Goal: Task Accomplishment & Management: Complete application form

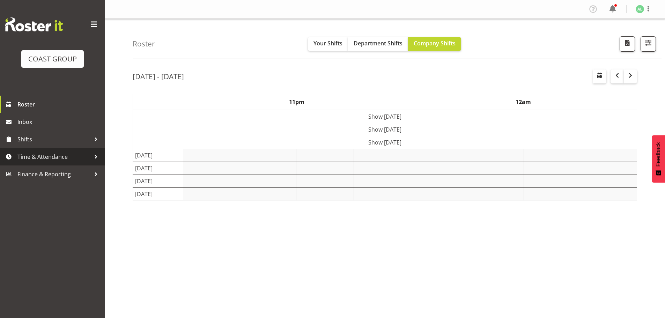
click at [58, 158] on span "Time & Attendance" at bounding box center [53, 157] width 73 height 10
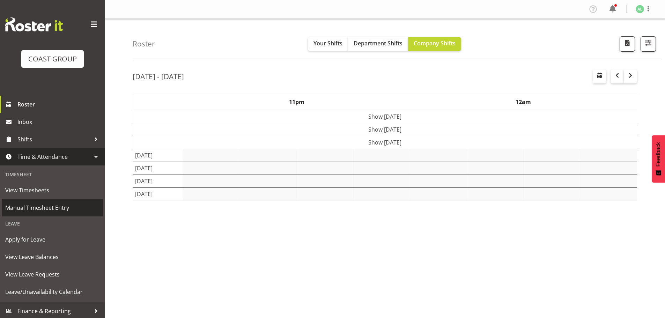
click at [47, 209] on span "Manual Timesheet Entry" at bounding box center [52, 208] width 94 height 10
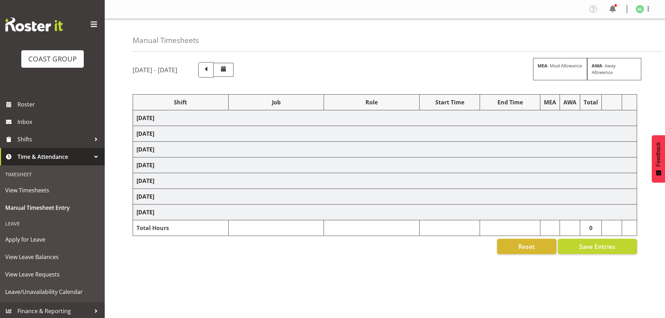
select select "10290"
select select "10496"
select select "9932"
select select "10251"
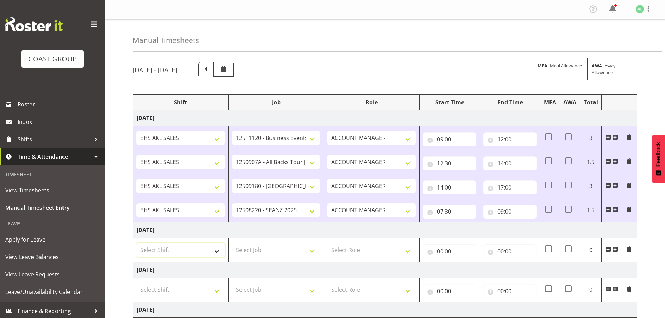
click at [163, 252] on select "Select Shift EHS AKL SALES" at bounding box center [181, 250] width 88 height 14
select select "1327"
click at [137, 243] on select "Select Shift EHS AKL SALES" at bounding box center [181, 250] width 88 height 14
click at [248, 255] on select "Select Job 1 Carlton Events 1 Carlton Hamilton 1 Carlton Wellington 1 EHS WAREH…" at bounding box center [276, 250] width 88 height 14
select select "10205"
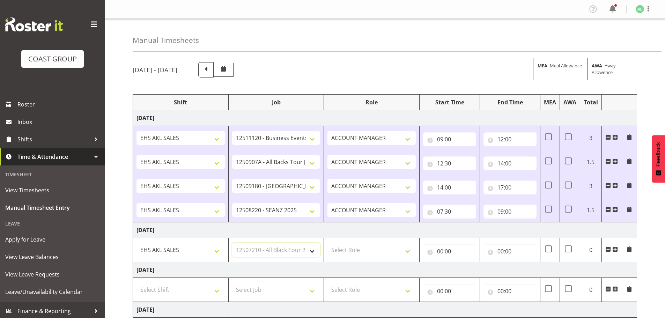
click at [232, 243] on select "Select Job 1 Carlton Events 1 Carlton Hamilton 1 Carlton Wellington 1 EHS WAREH…" at bounding box center [276, 250] width 88 height 14
click at [348, 250] on select "Select Role ACCOUNT MANAGER Account Manager" at bounding box center [372, 250] width 88 height 14
select select "197"
click at [328, 243] on select "Select Role ACCOUNT MANAGER Account Manager" at bounding box center [372, 250] width 88 height 14
click at [439, 252] on input "00:00" at bounding box center [449, 252] width 53 height 14
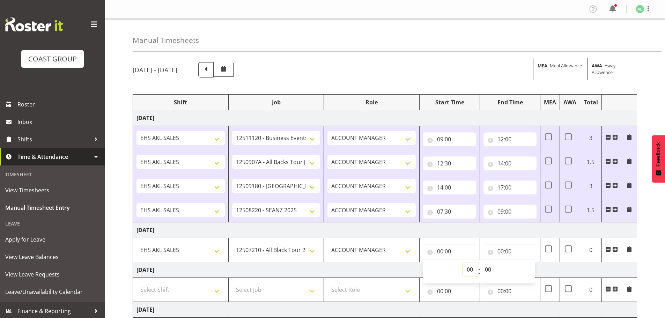
click at [467, 268] on select "00 01 02 03 04 05 06 07 08 09 10 11 12 13 14 15 16 17 18 19 20 21 22 23" at bounding box center [471, 270] width 16 height 14
select select "7"
click at [463, 263] on select "00 01 02 03 04 05 06 07 08 09 10 11 12 13 14 15 16 17 18 19 20 21 22 23" at bounding box center [471, 270] width 16 height 14
type input "07:00"
click at [507, 249] on input "00:00" at bounding box center [510, 252] width 53 height 14
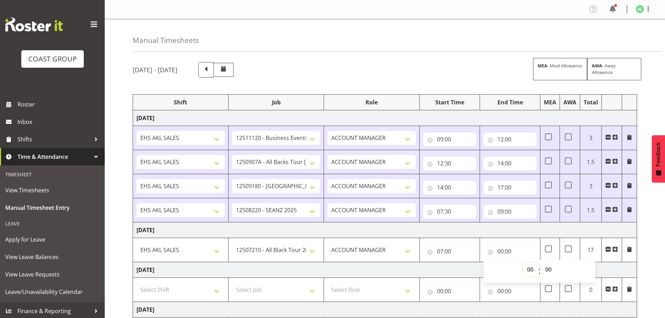
click at [531, 265] on select "00 01 02 03 04 05 06 07 08 09 10 11 12 13 14 15 16 17 18 19 20 21 22 23" at bounding box center [532, 270] width 16 height 14
select select "14"
click at [524, 263] on select "00 01 02 03 04 05 06 07 08 09 10 11 12 13 14 15 16 17 18 19 20 21 22 23" at bounding box center [532, 270] width 16 height 14
type input "14:00"
click at [511, 234] on td "Thursday 21st August 2025" at bounding box center [385, 231] width 504 height 16
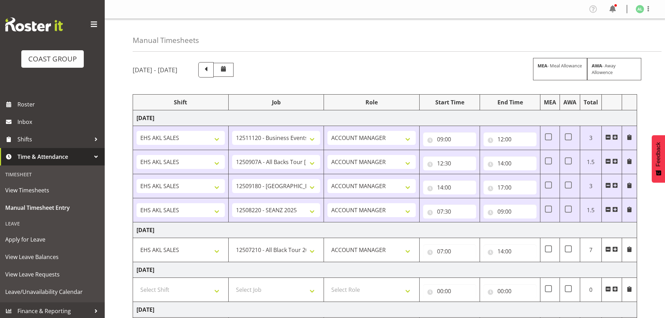
click at [614, 249] on span at bounding box center [616, 250] width 6 height 6
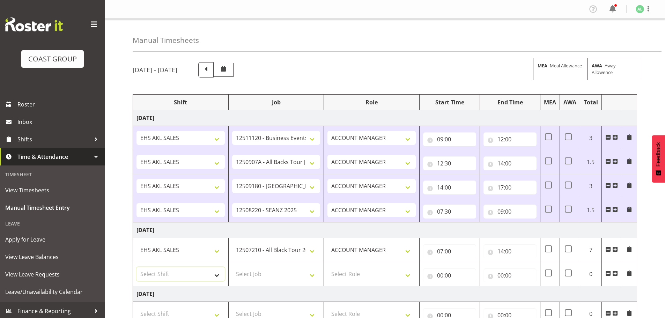
click at [164, 272] on select "Select Shift EHS AKL SALES" at bounding box center [181, 274] width 88 height 14
select select "1327"
click at [137, 267] on select "Select Shift EHS AKL SALES" at bounding box center [181, 274] width 88 height 14
click at [250, 274] on select "Select Job 1 Carlton Events 1 Carlton Hamilton 1 Carlton Wellington 1 EHS WAREH…" at bounding box center [276, 274] width 88 height 14
click at [232, 267] on select "Select Job 1 Carlton Events 1 Carlton Hamilton 1 Carlton Wellington 1 EHS WAREH…" at bounding box center [276, 274] width 88 height 14
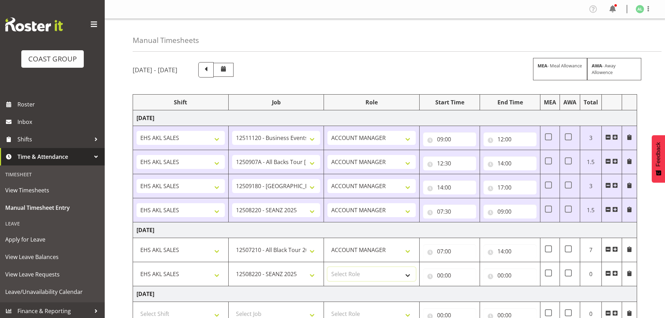
click at [345, 275] on select "Select Role ACCOUNT MANAGER Account Manager" at bounding box center [372, 274] width 88 height 14
click at [291, 272] on select "1 Carlton Events 1 Carlton Hamilton 1 Carlton Wellington 1 EHS WAREHOUSE/OFFICE…" at bounding box center [276, 274] width 88 height 14
select select "9932"
click at [232, 267] on select "1 Carlton Events 1 Carlton Hamilton 1 Carlton Wellington 1 EHS WAREHOUSE/OFFICE…" at bounding box center [276, 274] width 88 height 14
click at [347, 277] on select "Select Role ACCOUNT MANAGER Account Manager" at bounding box center [372, 274] width 88 height 14
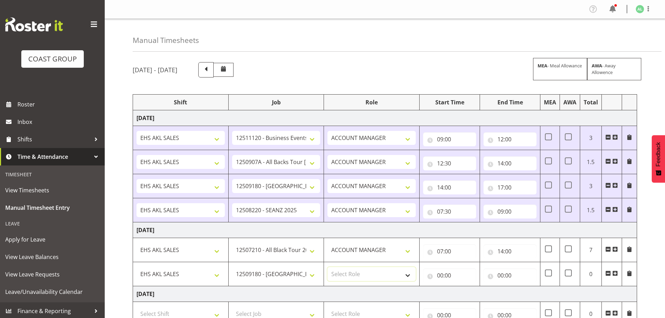
select select "197"
click at [328, 267] on select "Select Role ACCOUNT MANAGER Account Manager" at bounding box center [372, 274] width 88 height 14
click at [504, 254] on input "14:00" at bounding box center [510, 252] width 53 height 14
click at [528, 270] on select "00 01 02 03 04 05 06 07 08 09 10 11 12 13 14 15 16 17 18 19 20 21 22 23" at bounding box center [532, 270] width 16 height 14
click at [524, 263] on select "00 01 02 03 04 05 06 07 08 09 10 11 12 13 14 15 16 17 18 19 20 21 22 23" at bounding box center [532, 270] width 16 height 14
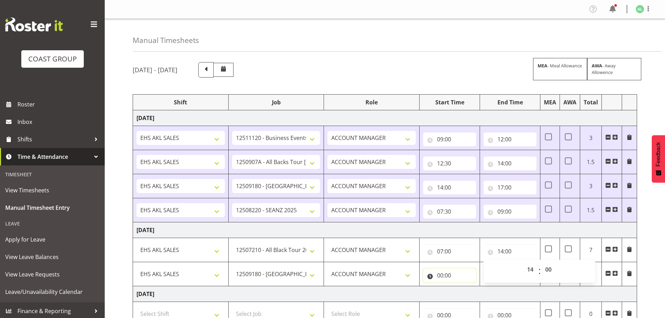
click at [437, 273] on input "00:00" at bounding box center [449, 276] width 53 height 14
click at [469, 293] on select "00 01 02 03 04 05 06 07 08 09 10 11 12 13 14 15 16 17 18 19 20 21 22 23" at bounding box center [471, 294] width 16 height 14
select select "14"
click at [463, 287] on select "00 01 02 03 04 05 06 07 08 09 10 11 12 13 14 15 16 17 18 19 20 21 22 23" at bounding box center [471, 294] width 16 height 14
type input "14:00"
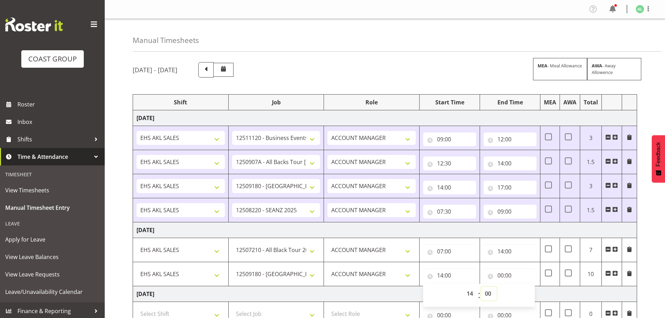
click at [489, 293] on select "00 01 02 03 04 05 06 07 08 09 10 11 12 13 14 15 16 17 18 19 20 21 22 23 24 25 2…" at bounding box center [489, 294] width 16 height 14
select select "30"
click at [481, 287] on select "00 01 02 03 04 05 06 07 08 09 10 11 12 13 14 15 16 17 18 19 20 21 22 23 24 25 2…" at bounding box center [489, 294] width 16 height 14
type input "14:30"
click at [502, 275] on input "00:00" at bounding box center [510, 276] width 53 height 14
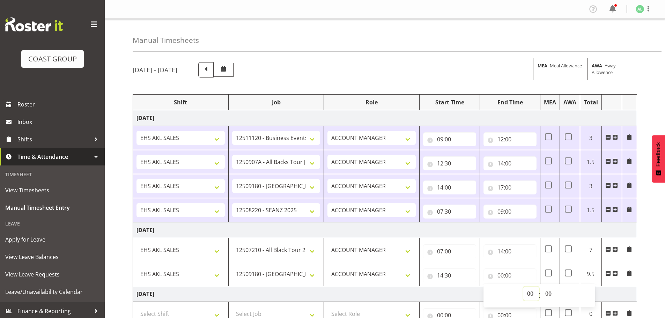
click at [530, 292] on select "00 01 02 03 04 05 06 07 08 09 10 11 12 13 14 15 16 17 18 19 20 21 22 23" at bounding box center [532, 294] width 16 height 14
select select "17"
click at [524, 287] on select "00 01 02 03 04 05 06 07 08 09 10 11 12 13 14 15 16 17 18 19 20 21 22 23" at bounding box center [532, 294] width 16 height 14
type input "17:00"
click at [547, 294] on select "00 01 02 03 04 05 06 07 08 09 10 11 12 13 14 15 16 17 18 19 20 21 22 23 24 25 2…" at bounding box center [550, 294] width 16 height 14
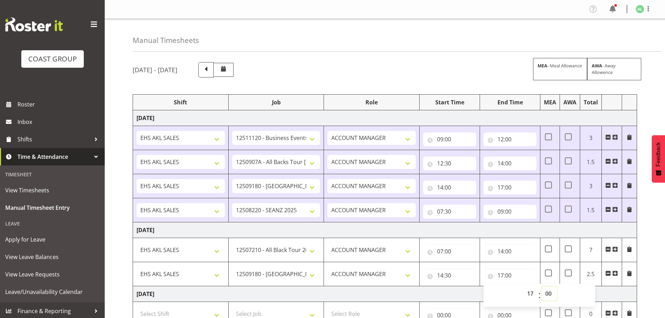
select select "30"
click at [542, 287] on select "00 01 02 03 04 05 06 07 08 09 10 11 12 13 14 15 16 17 18 19 20 21 22 23 24 25 2…" at bounding box center [550, 294] width 16 height 14
type input "17:30"
click at [464, 292] on td "Friday 22nd August 2025" at bounding box center [385, 294] width 504 height 16
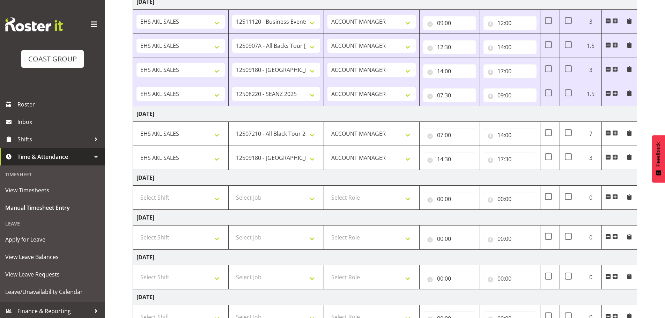
scroll to position [212, 0]
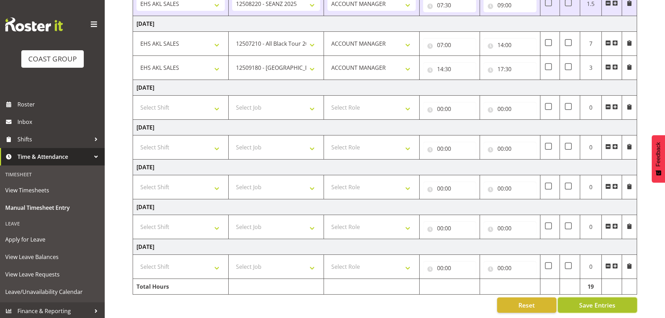
click at [587, 301] on span "Save Entries" at bounding box center [598, 305] width 36 height 9
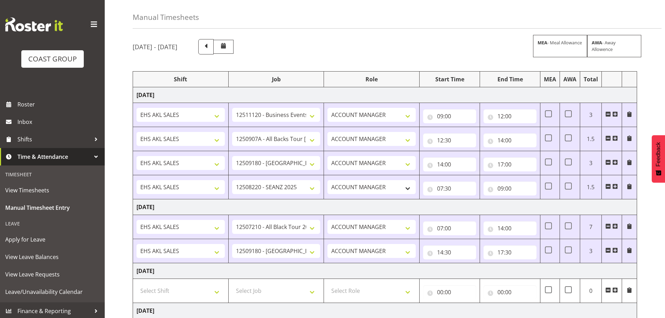
scroll to position [0, 0]
